Goal: Navigation & Orientation: Find specific page/section

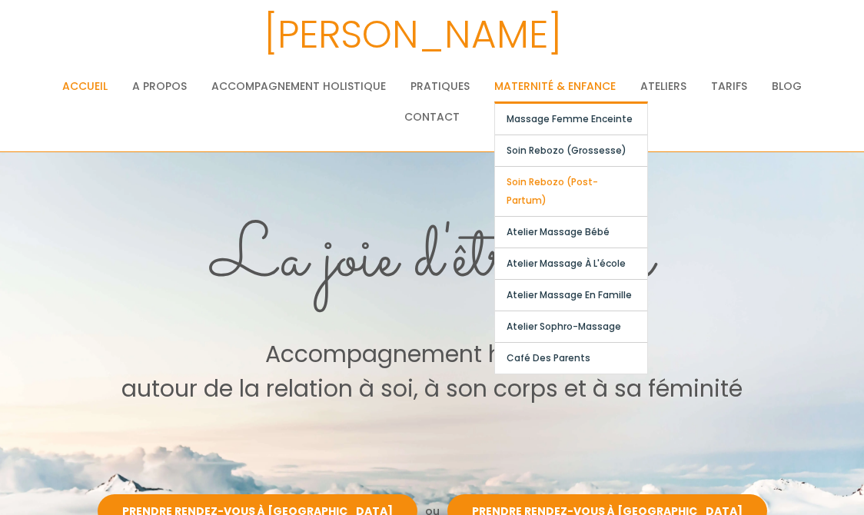
click at [567, 184] on link "Soin Rebozo (post-partum)" at bounding box center [571, 191] width 152 height 49
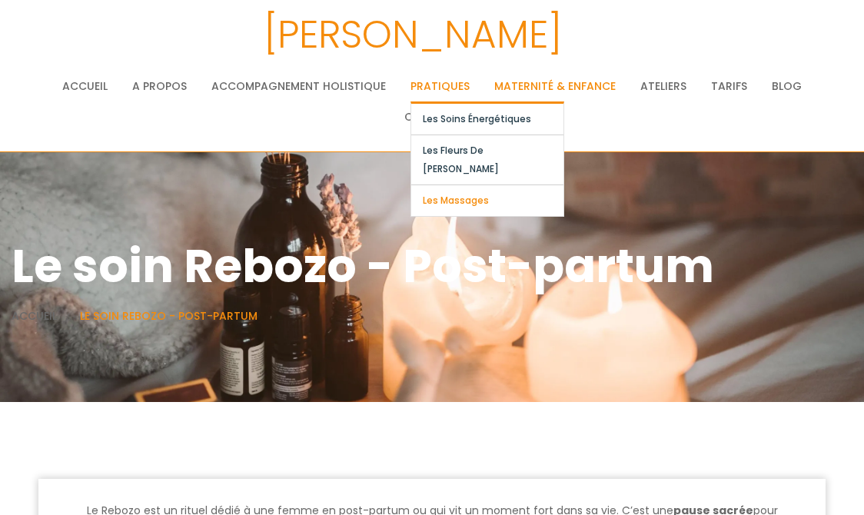
click at [446, 189] on link "Les massages" at bounding box center [487, 200] width 152 height 31
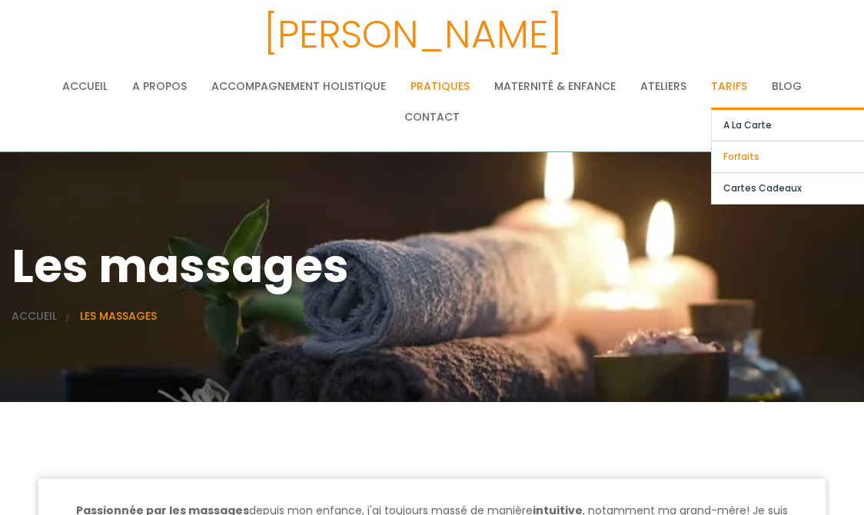
click at [746, 161] on link "Forfaits" at bounding box center [788, 156] width 152 height 31
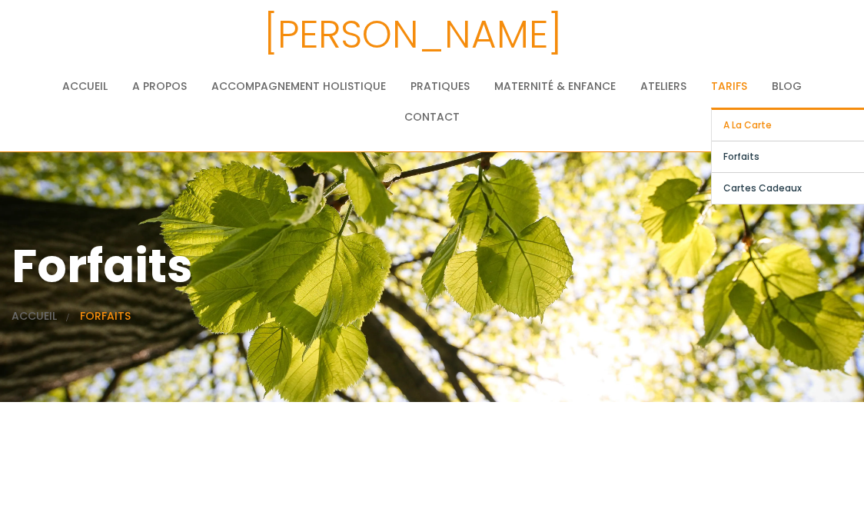
click at [742, 131] on link "A la carte" at bounding box center [788, 125] width 152 height 31
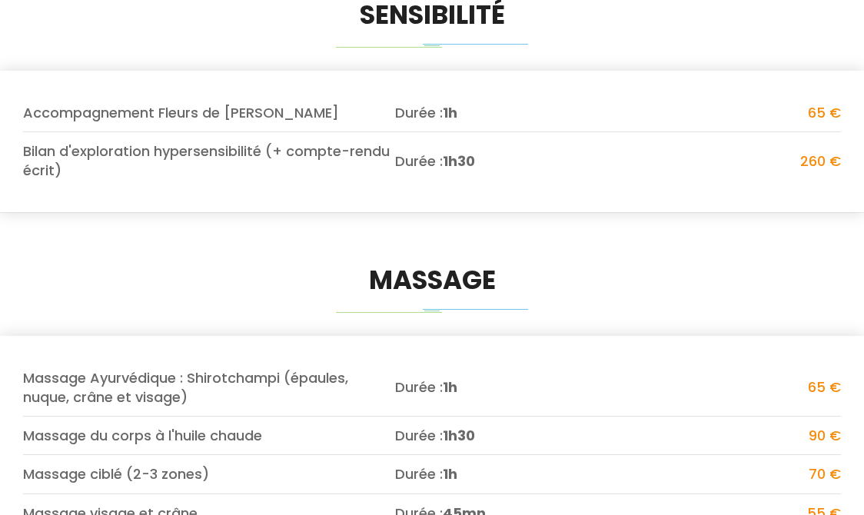
scroll to position [861, 0]
